Goal: Task Accomplishment & Management: Manage account settings

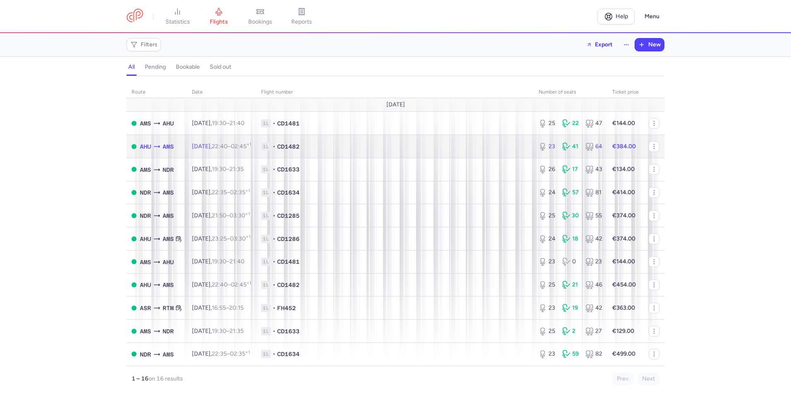
click at [208, 153] on td "[DATE] 22:40 – 02:45 +1" at bounding box center [221, 146] width 69 height 23
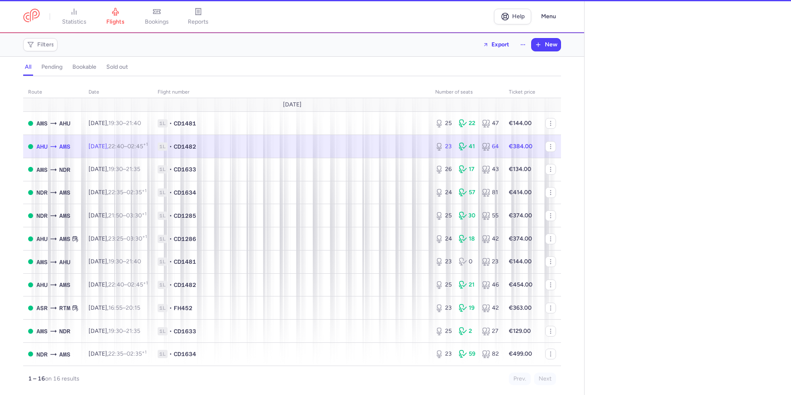
select select "hours"
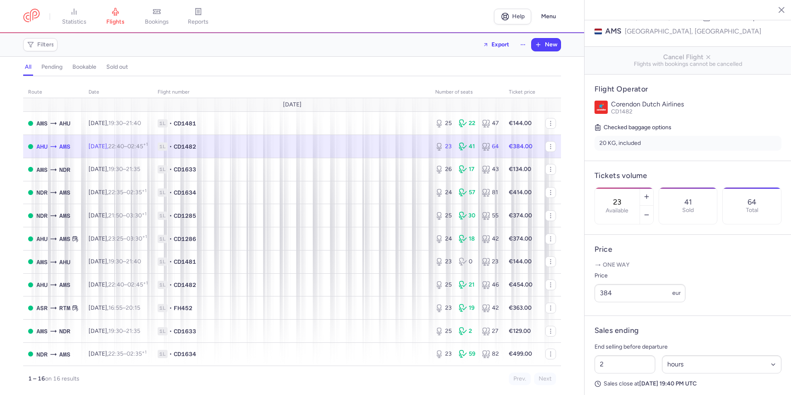
scroll to position [124, 0]
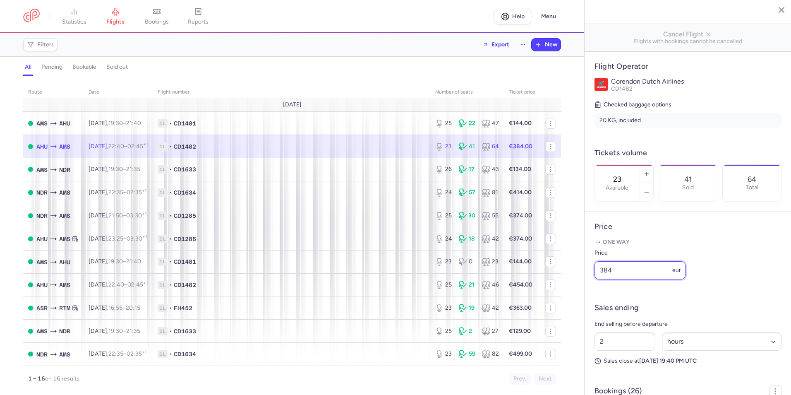
drag, startPoint x: 604, startPoint y: 302, endPoint x: 571, endPoint y: 301, distance: 33.5
click at [572, 301] on div "statistics flights bookings reports Help Menu Filters Export New all pending bo…" at bounding box center [395, 197] width 791 height 395
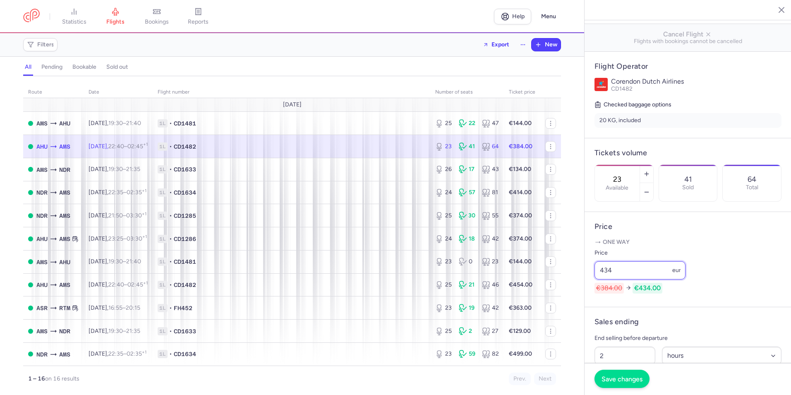
type input "434"
click at [618, 372] on button "Save changes" at bounding box center [622, 379] width 55 height 18
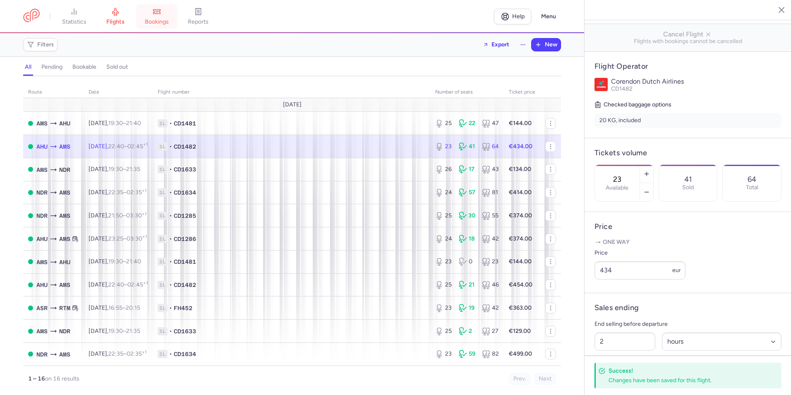
click at [151, 9] on link "bookings" at bounding box center [156, 16] width 41 height 18
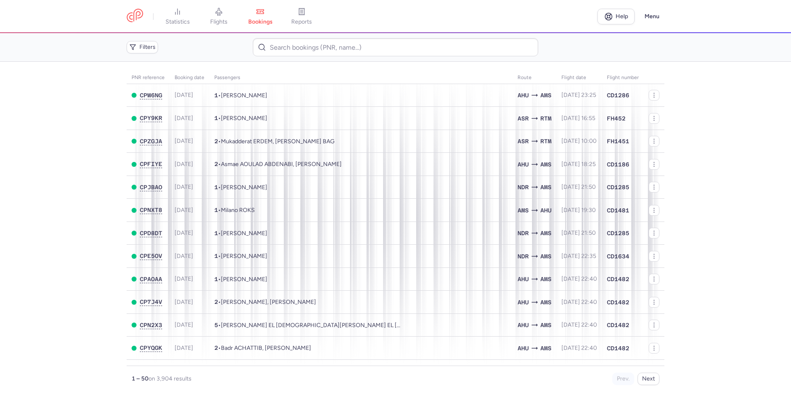
click at [234, 21] on link "flights" at bounding box center [218, 16] width 41 height 18
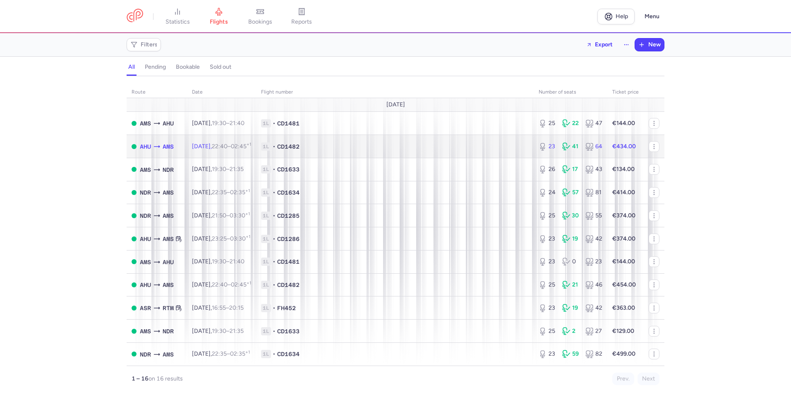
click at [402, 142] on span "1L • CD1482" at bounding box center [395, 146] width 268 height 8
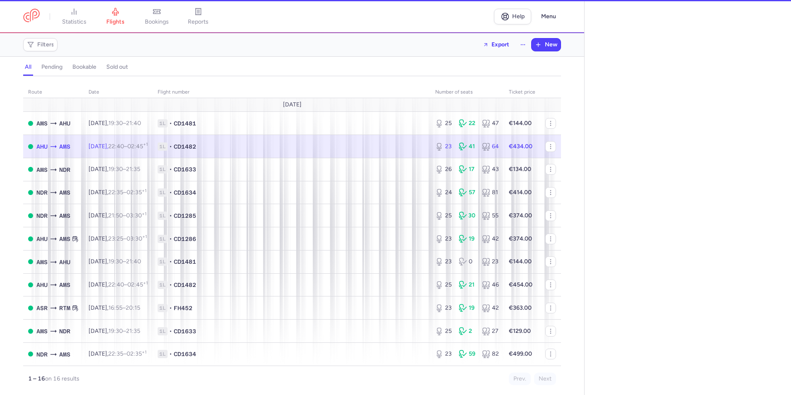
select select "hours"
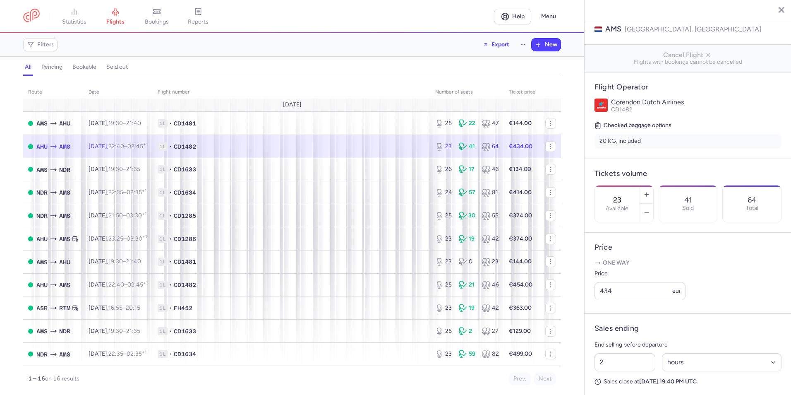
scroll to position [124, 0]
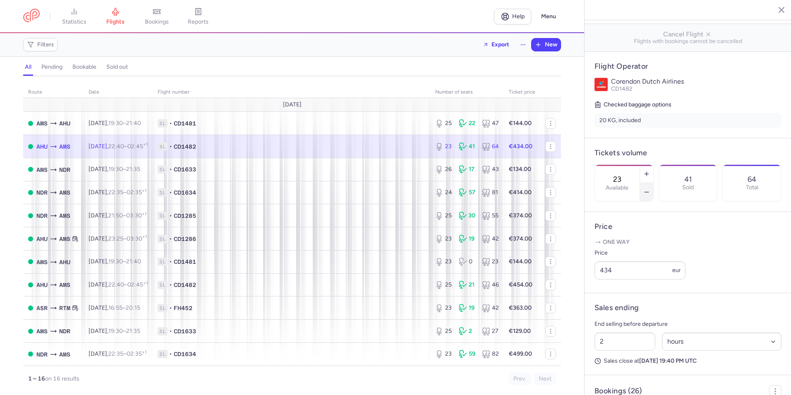
click at [653, 183] on button "button" at bounding box center [646, 192] width 13 height 18
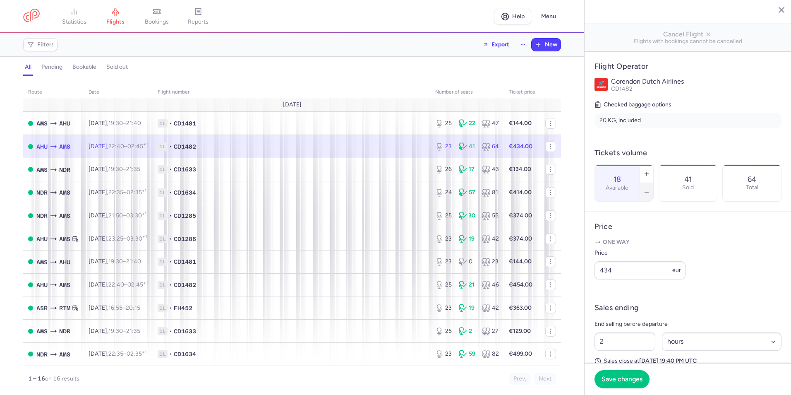
click at [653, 183] on button "button" at bounding box center [646, 192] width 13 height 18
type input "15"
drag, startPoint x: 615, startPoint y: 295, endPoint x: 596, endPoint y: 295, distance: 19.0
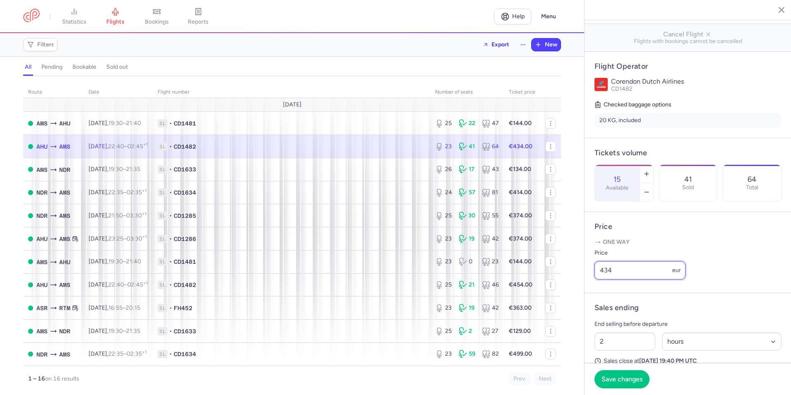
click at [596, 279] on input "434" at bounding box center [640, 270] width 91 height 18
click at [622, 279] on input "444" at bounding box center [640, 270] width 91 height 18
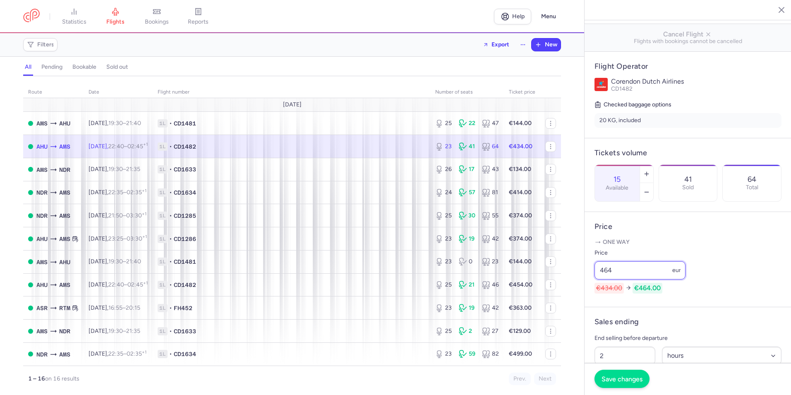
type input "464"
click at [621, 383] on button "Save changes" at bounding box center [622, 379] width 55 height 18
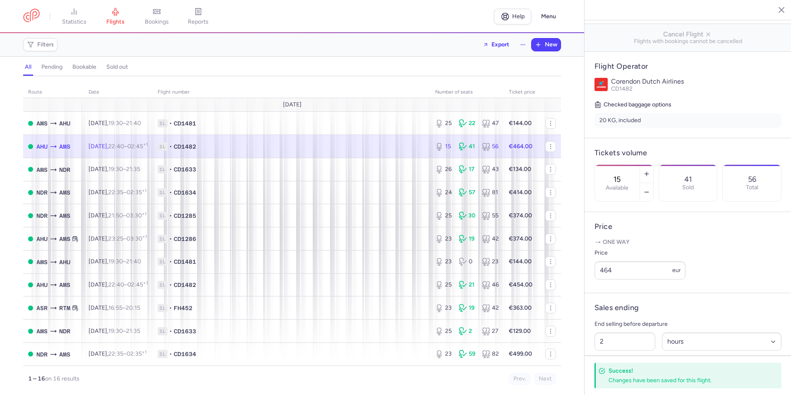
click at [305, 143] on span "1L • CD1482" at bounding box center [292, 146] width 268 height 8
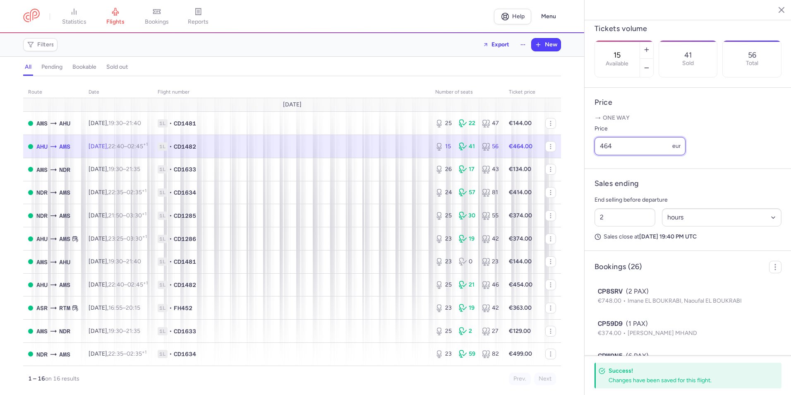
drag, startPoint x: 590, startPoint y: 177, endPoint x: 579, endPoint y: 176, distance: 10.4
click at [580, 176] on div "statistics flights bookings reports Help Menu Filters Export New all pending bo…" at bounding box center [395, 197] width 791 height 395
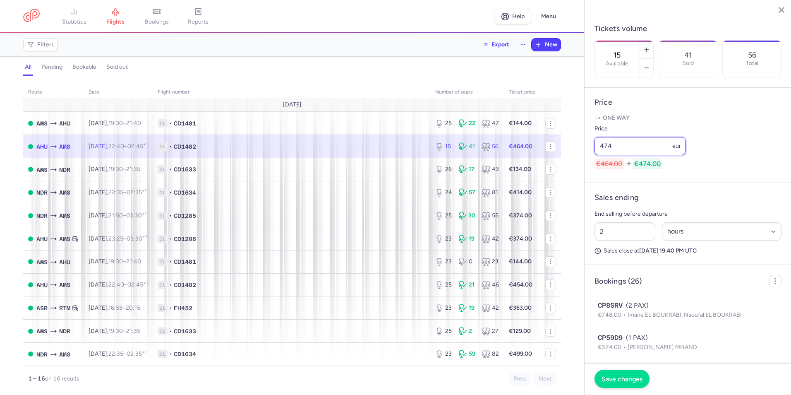
type input "474"
click at [639, 381] on span "Save changes" at bounding box center [622, 378] width 41 height 7
